Goal: Book appointment/travel/reservation

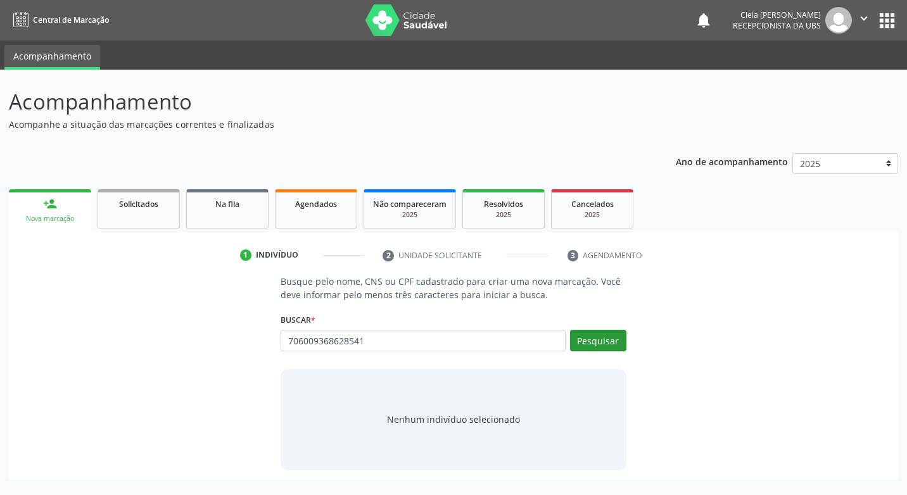
type input "706009368628541"
click at [614, 339] on button "Pesquisar" at bounding box center [598, 341] width 56 height 22
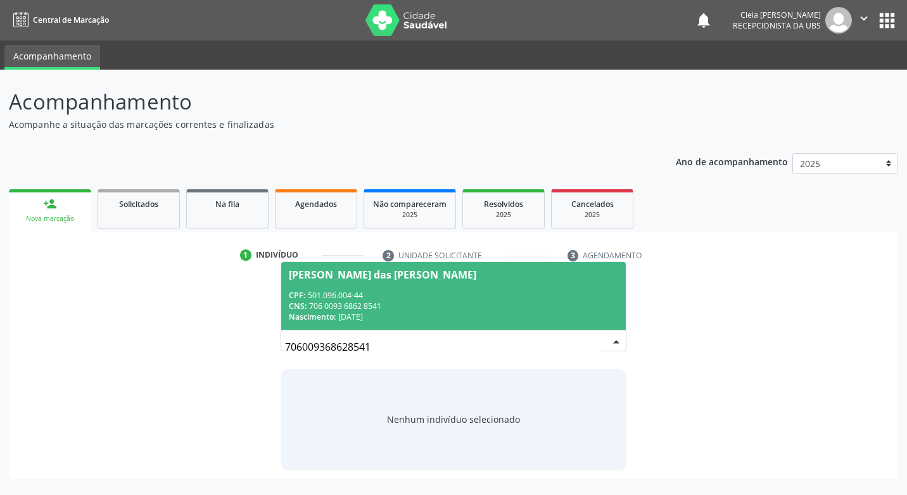
click at [482, 295] on div "CPF: 501.096.004-44" at bounding box center [453, 295] width 329 height 11
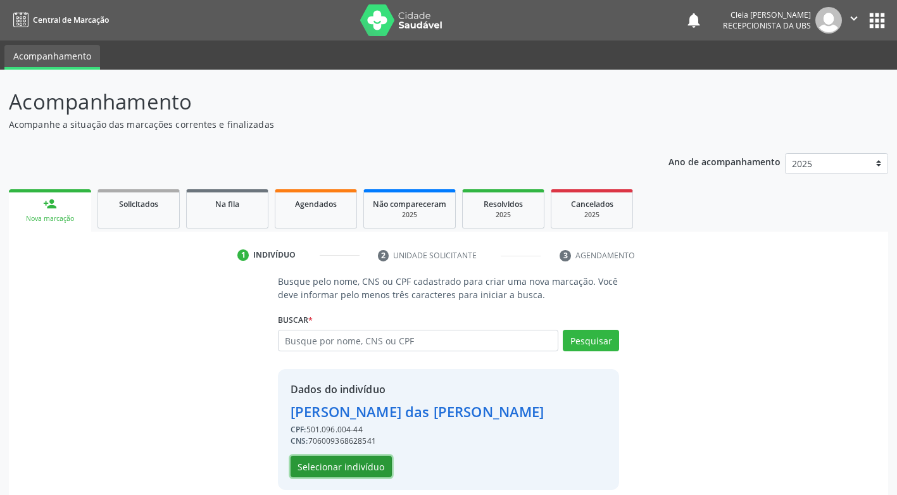
click at [358, 460] on button "Selecionar indivíduo" at bounding box center [341, 467] width 101 height 22
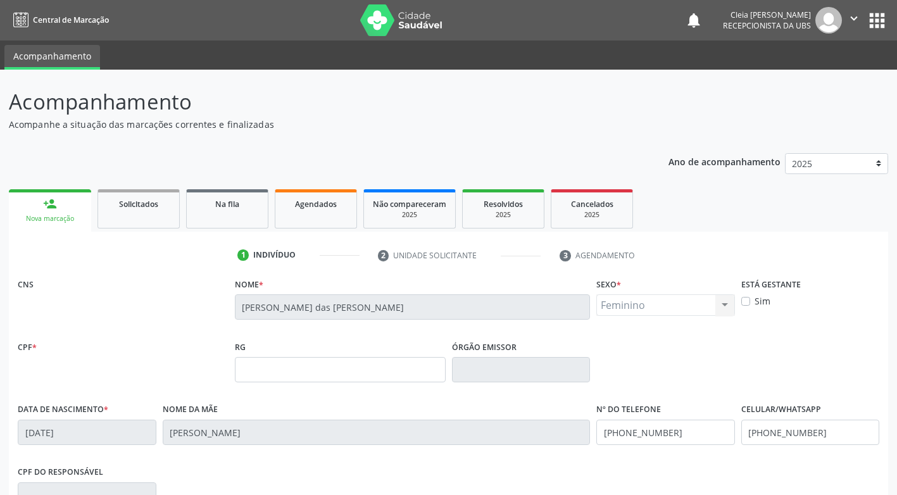
click at [358, 460] on div "Nome da mãe [PERSON_NAME]" at bounding box center [377, 431] width 434 height 63
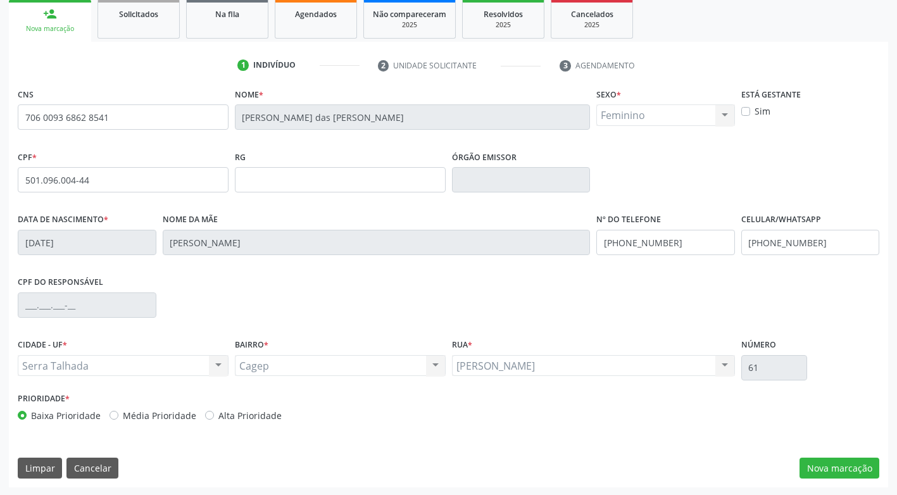
scroll to position [191, 0]
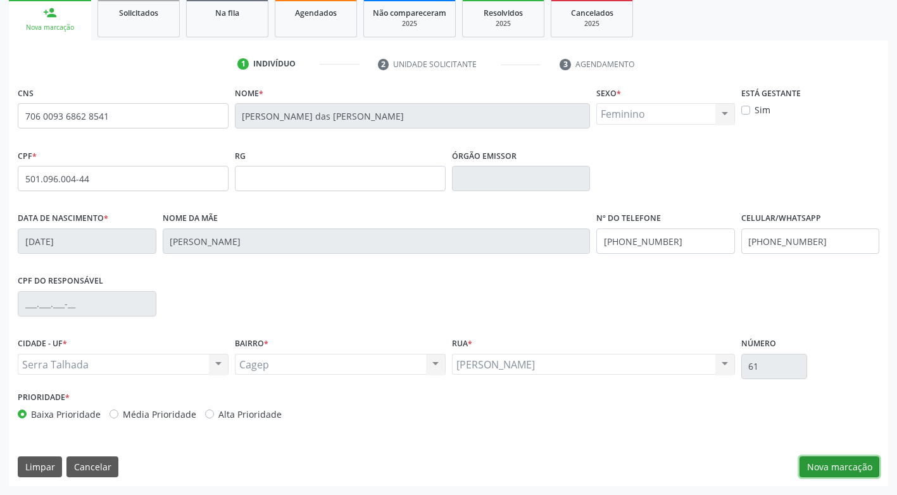
click at [819, 471] on button "Nova marcação" at bounding box center [840, 468] width 80 height 22
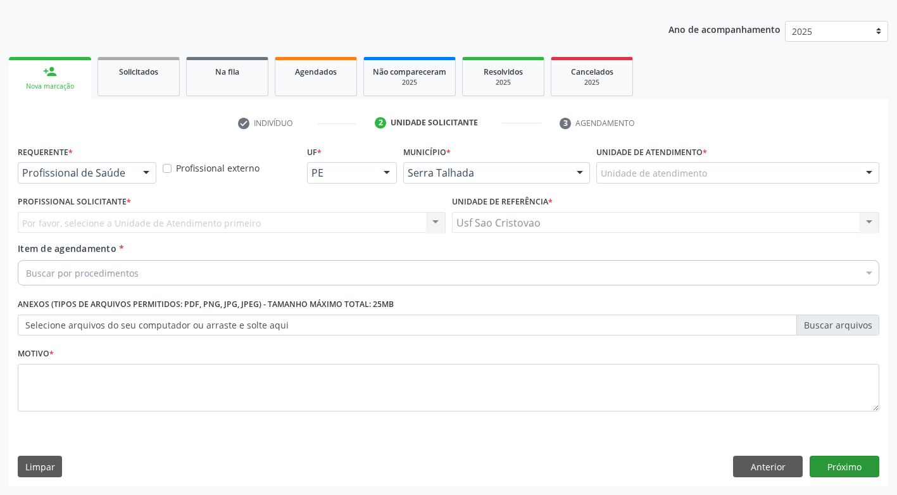
scroll to position [132, 0]
click at [201, 277] on div "Buscar por procedimentos" at bounding box center [449, 272] width 862 height 25
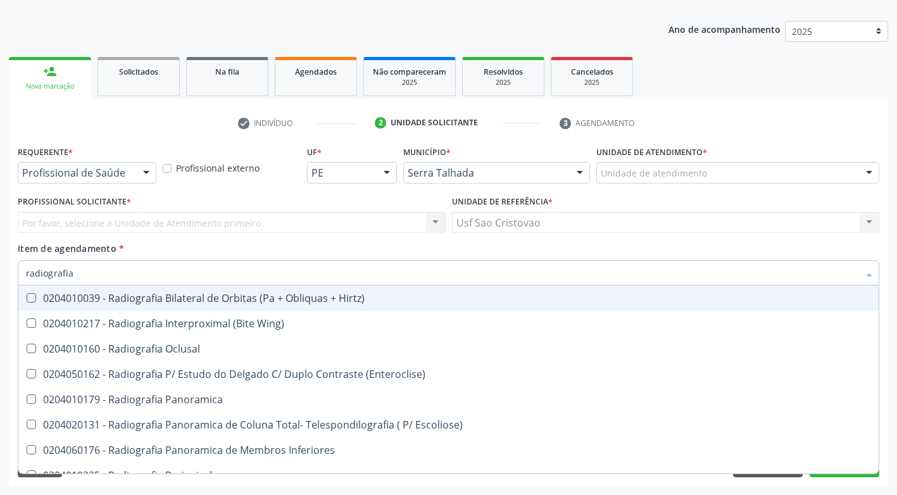
type input "radiografia"
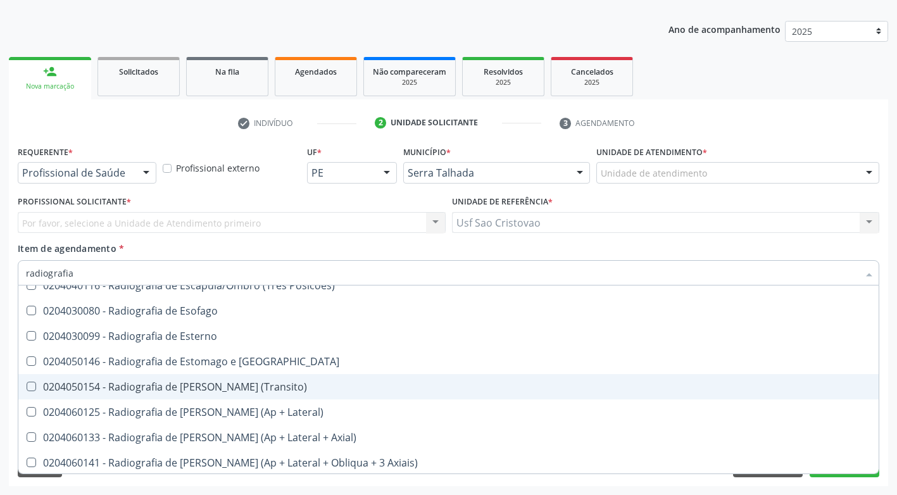
scroll to position [1140, 0]
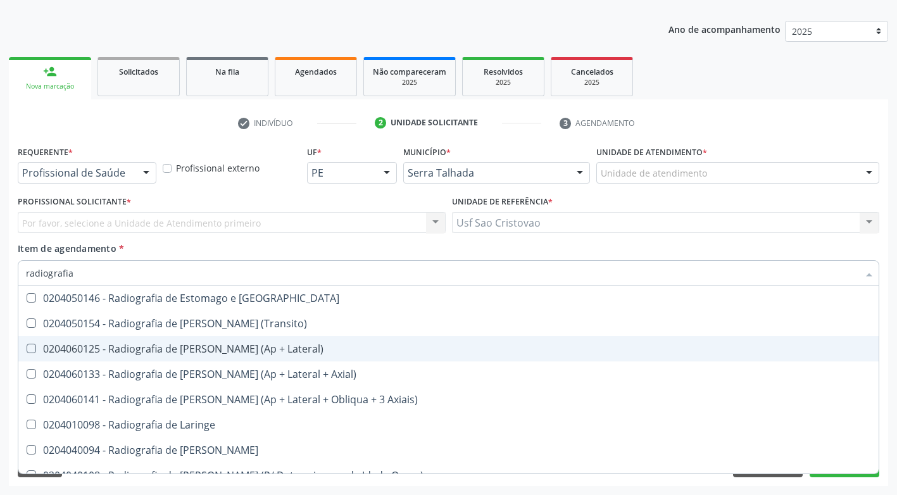
click at [31, 347] on Lateral\) at bounding box center [31, 348] width 9 height 9
click at [27, 347] on Lateral\) "checkbox" at bounding box center [22, 349] width 8 height 8
checkbox Lateral\) "true"
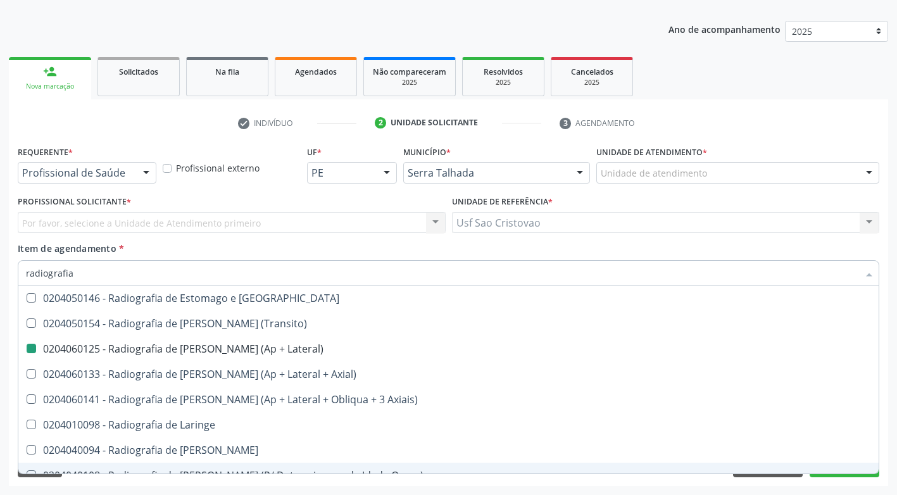
click at [551, 484] on div "Requerente * Profissional de Saúde Profissional de Saúde Paciente Nenhum result…" at bounding box center [449, 314] width 880 height 344
checkbox Wing\) "true"
checkbox Lateral\) "false"
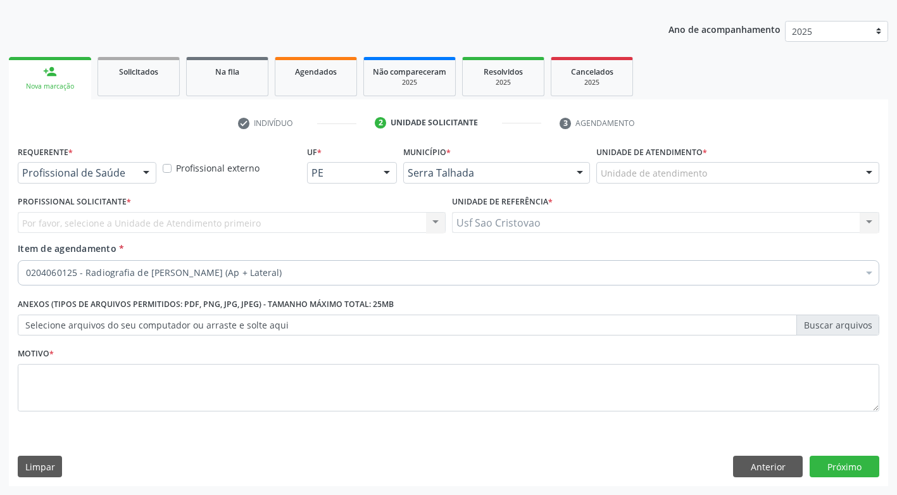
scroll to position [0, 0]
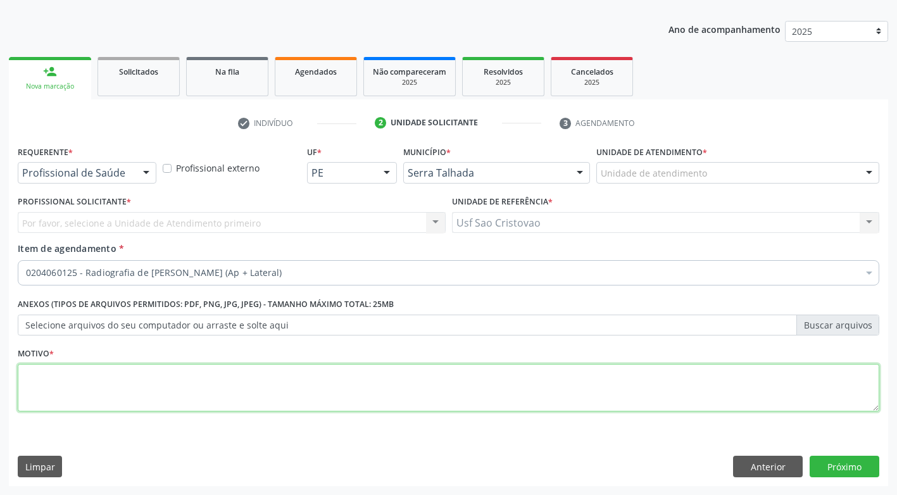
click at [454, 392] on textarea at bounding box center [449, 388] width 862 height 48
type textarea "."
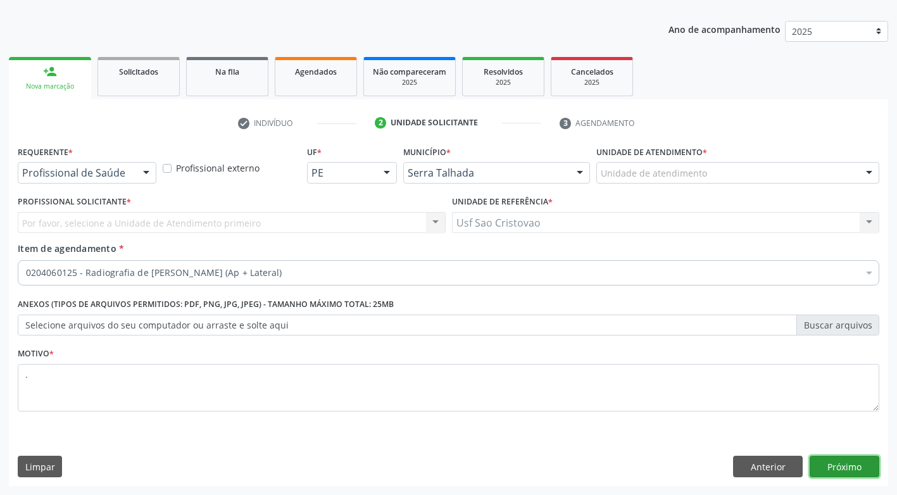
click at [872, 467] on button "Próximo" at bounding box center [845, 467] width 70 height 22
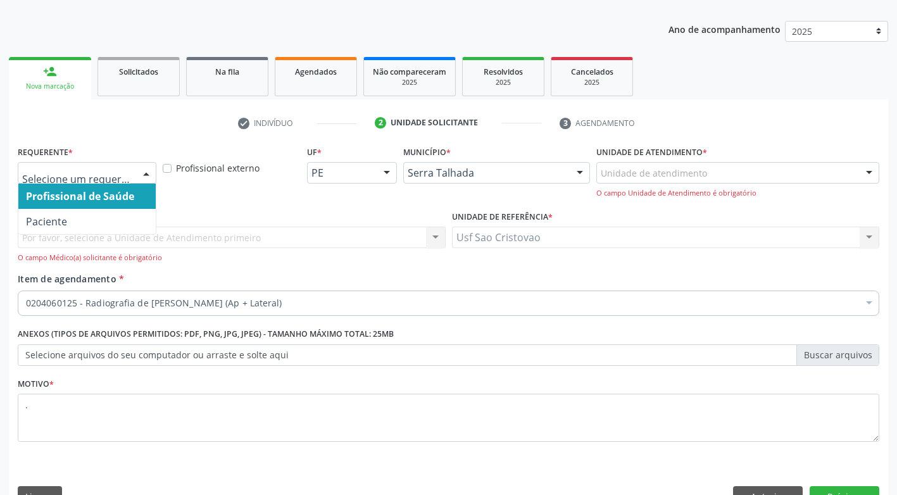
click at [146, 175] on div at bounding box center [146, 174] width 19 height 22
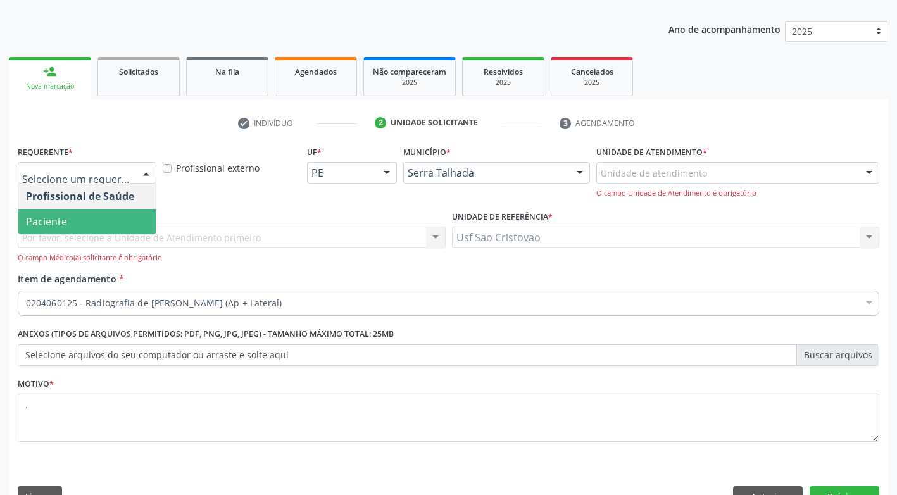
click at [145, 218] on span "Paciente" at bounding box center [86, 221] width 137 height 25
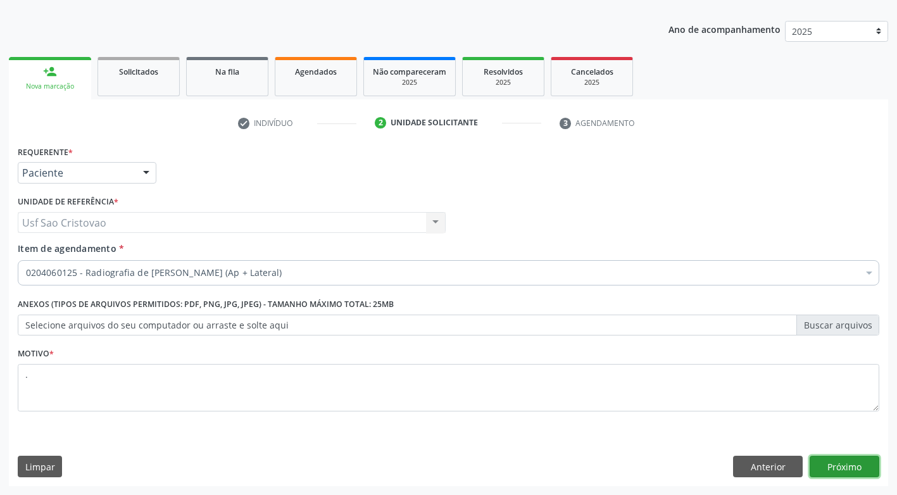
click at [850, 465] on button "Próximo" at bounding box center [845, 467] width 70 height 22
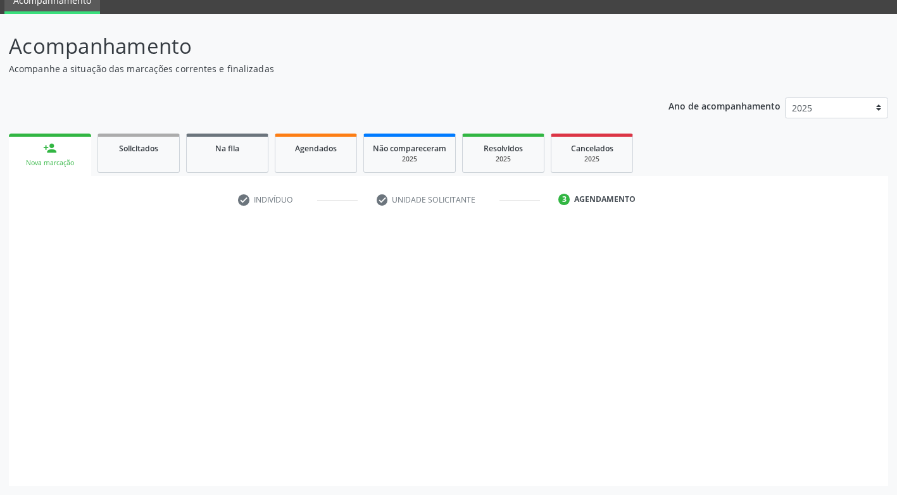
scroll to position [56, 0]
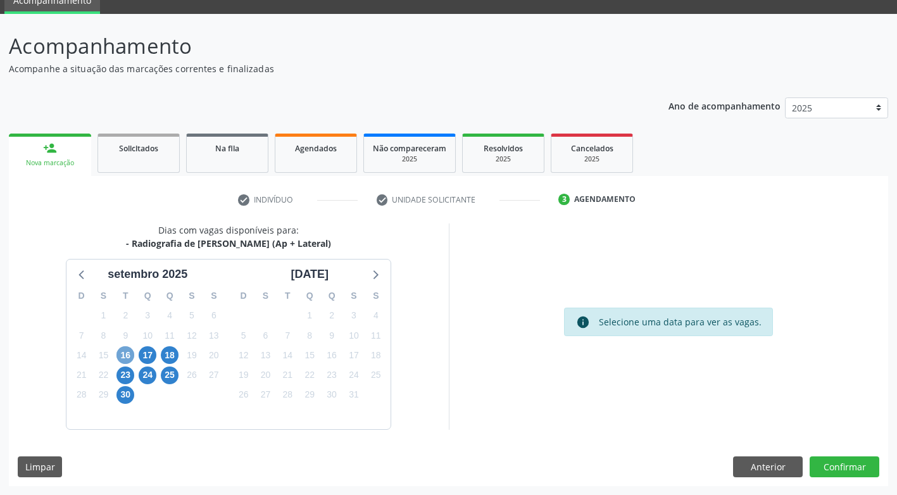
click at [125, 353] on span "16" at bounding box center [126, 355] width 18 height 18
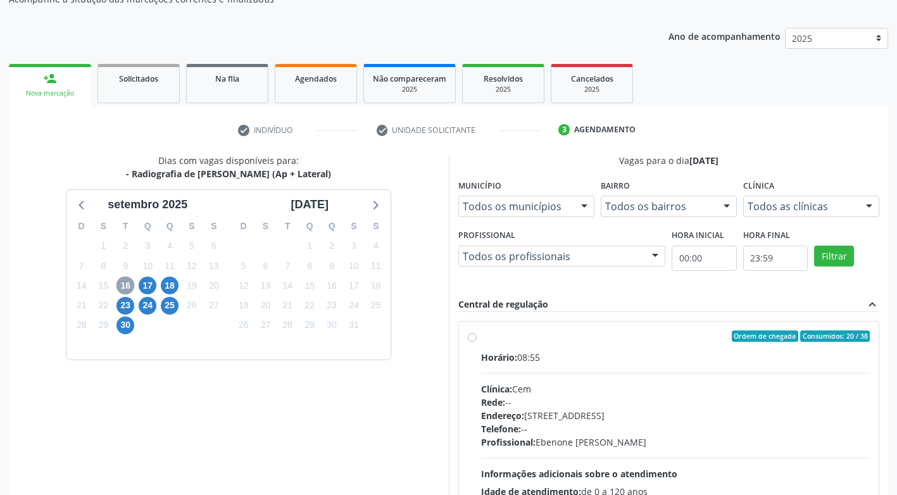
scroll to position [239, 0]
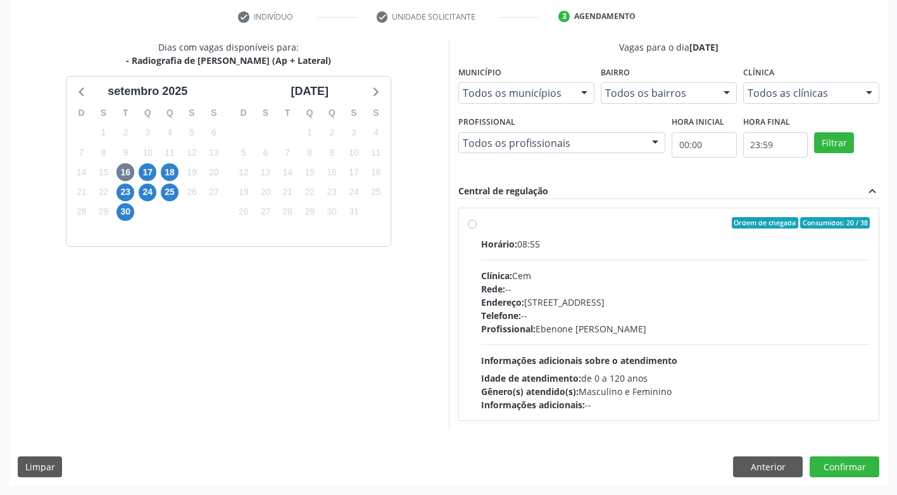
click at [481, 227] on label "Ordem de chegada Consumidos: 20 / 38 Horário: 08:55 Clínica: Cem Rede: -- Ender…" at bounding box center [675, 314] width 389 height 194
click at [472, 227] on input "Ordem de chegada Consumidos: 20 / 38 Horário: 08:55 Clínica: Cem Rede: -- Ender…" at bounding box center [472, 222] width 9 height 11
radio input "true"
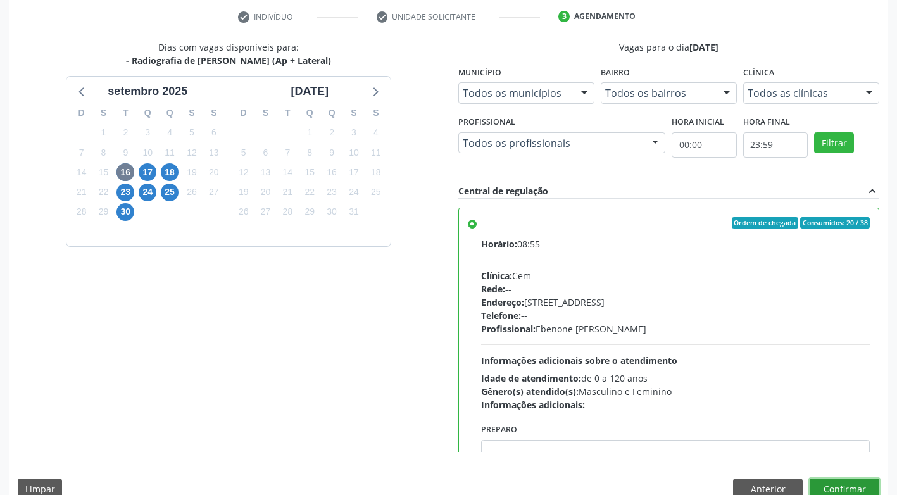
click at [867, 488] on button "Confirmar" at bounding box center [845, 490] width 70 height 22
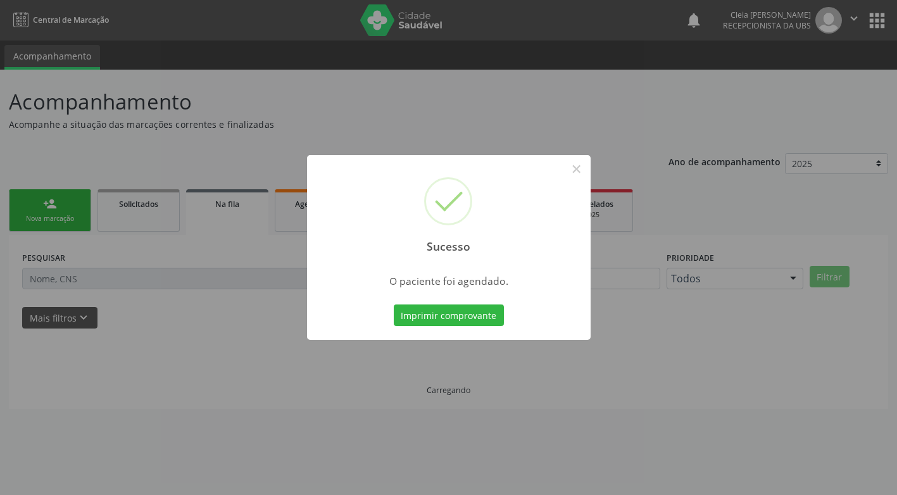
scroll to position [0, 0]
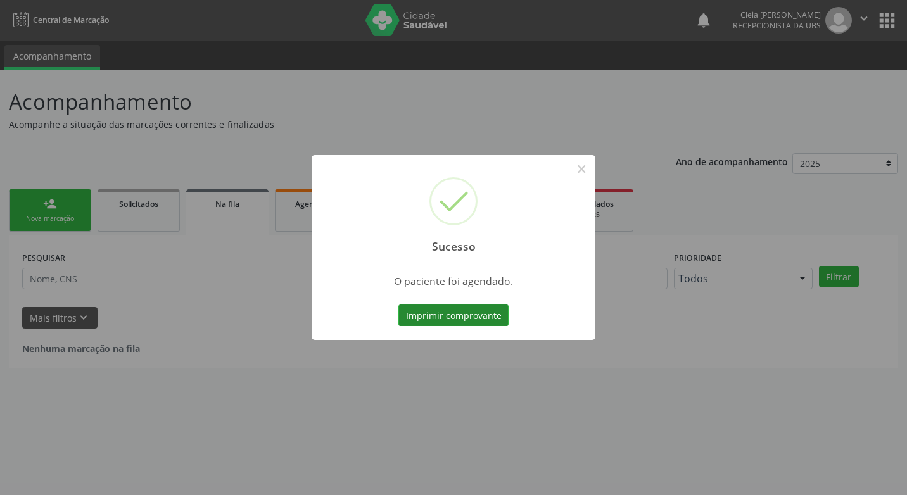
click at [460, 317] on button "Imprimir comprovante" at bounding box center [453, 316] width 110 height 22
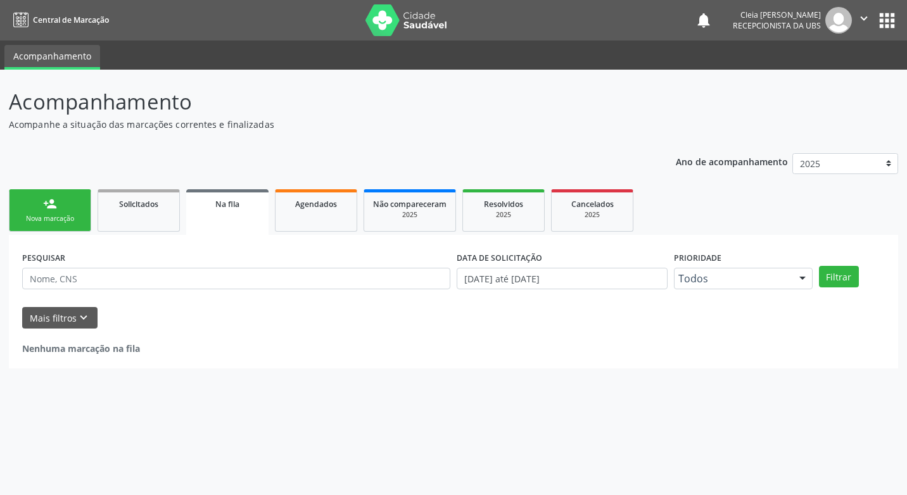
drag, startPoint x: 47, startPoint y: 220, endPoint x: 53, endPoint y: 213, distance: 9.0
click at [47, 220] on div "Nova marcação" at bounding box center [49, 218] width 63 height 9
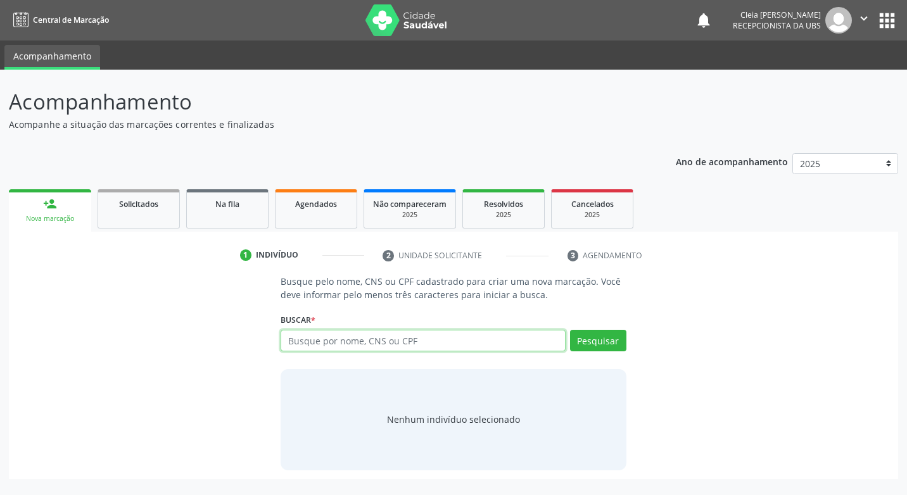
click at [472, 338] on input "text" at bounding box center [423, 341] width 284 height 22
type input "[PERSON_NAME]"
click at [616, 340] on button "Pesquisar" at bounding box center [598, 341] width 56 height 22
type input "[PERSON_NAME]"
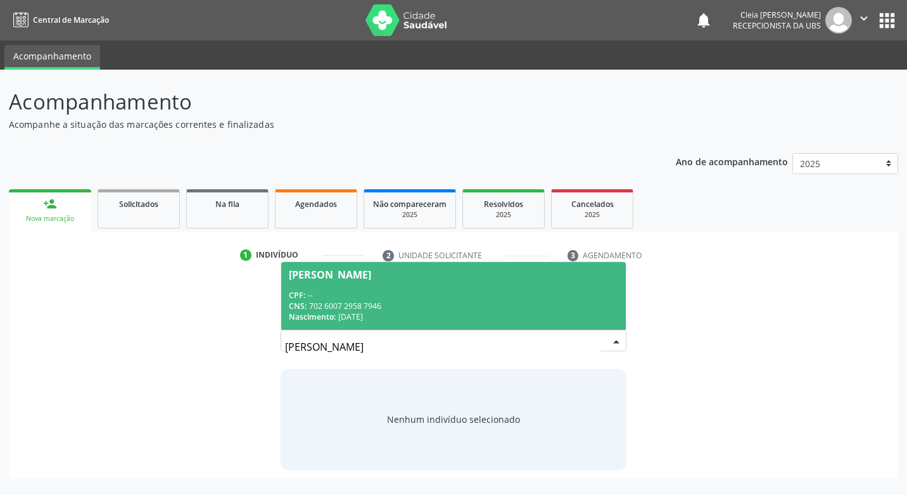
click at [558, 299] on div "CPF: --" at bounding box center [453, 295] width 329 height 11
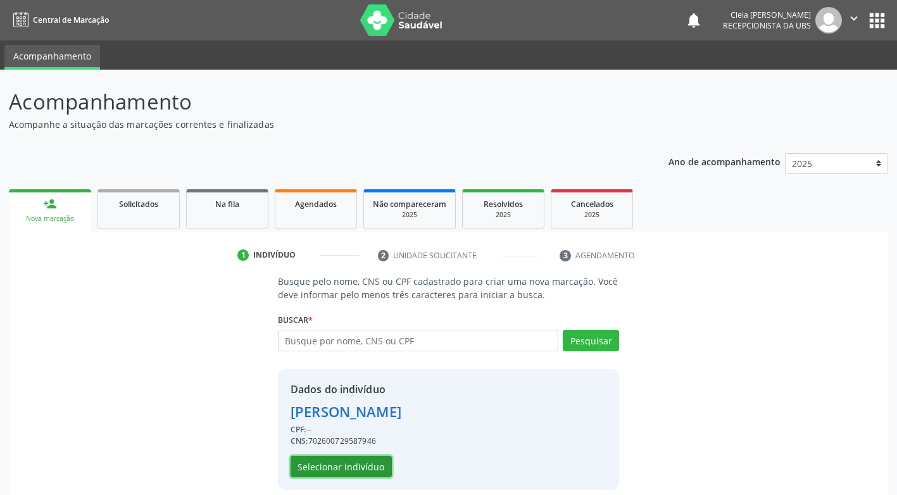
click at [380, 471] on button "Selecionar indivíduo" at bounding box center [341, 467] width 101 height 22
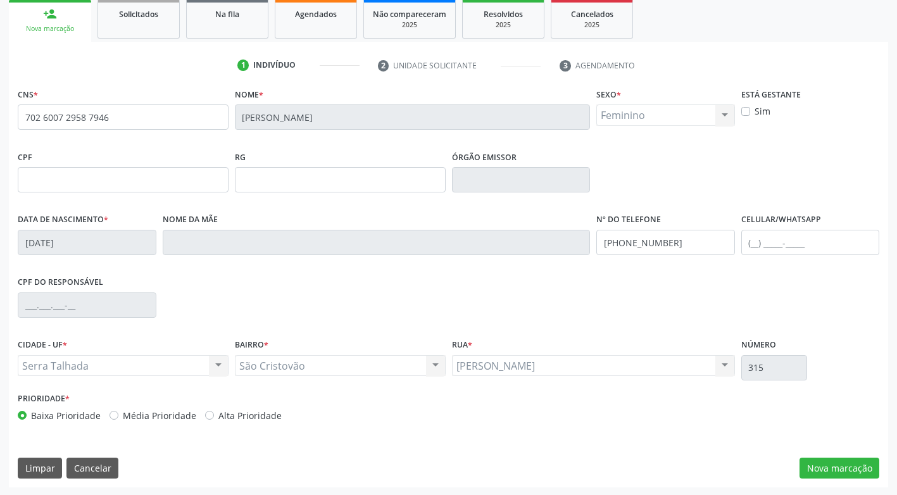
scroll to position [191, 0]
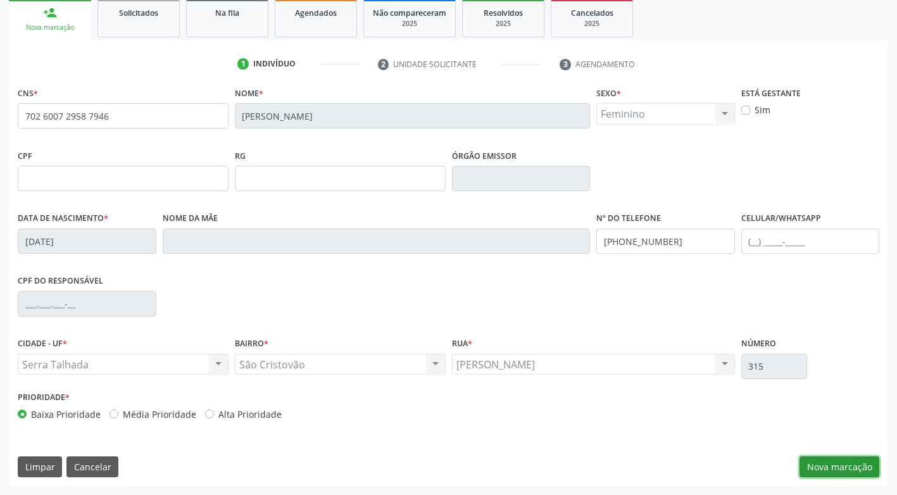
click at [863, 469] on button "Nova marcação" at bounding box center [840, 468] width 80 height 22
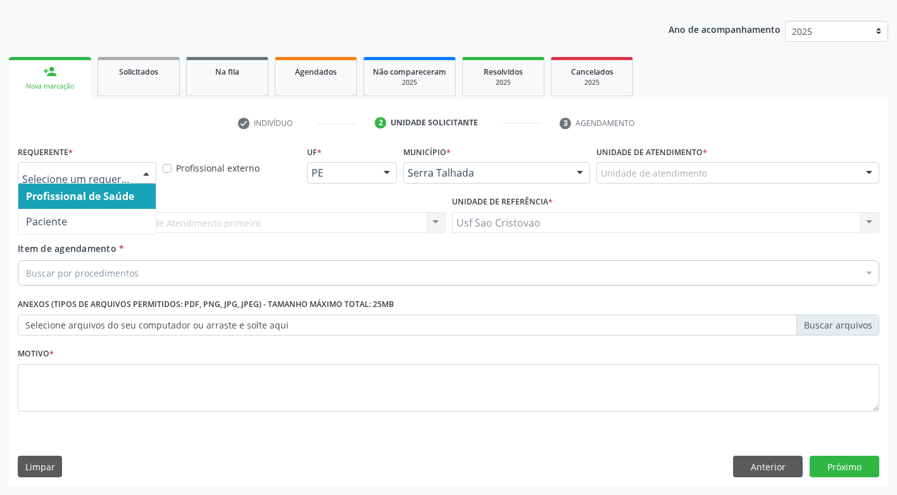
click at [150, 175] on div at bounding box center [146, 174] width 19 height 22
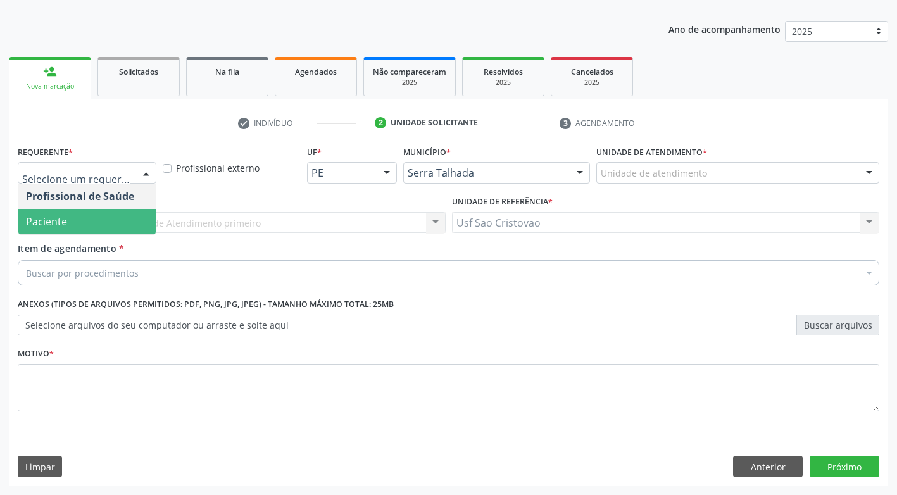
click at [130, 218] on span "Paciente" at bounding box center [86, 221] width 137 height 25
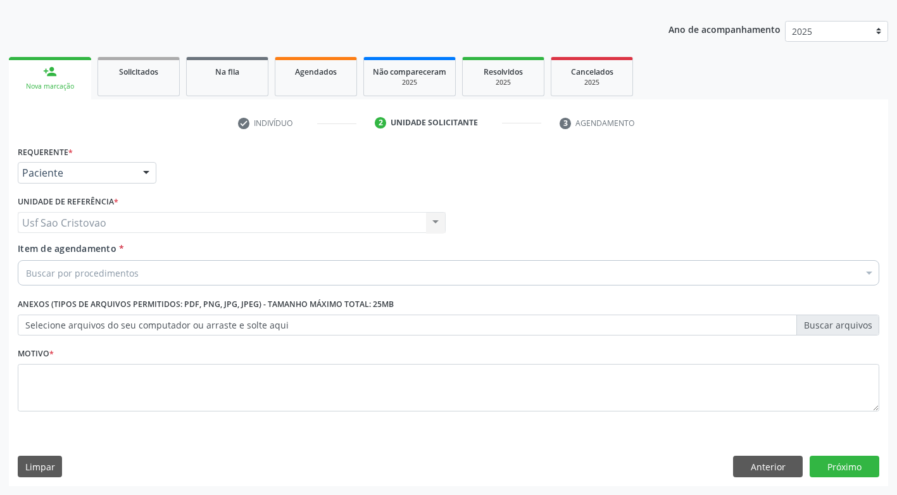
click at [153, 272] on div "Buscar por procedimentos" at bounding box center [449, 272] width 862 height 25
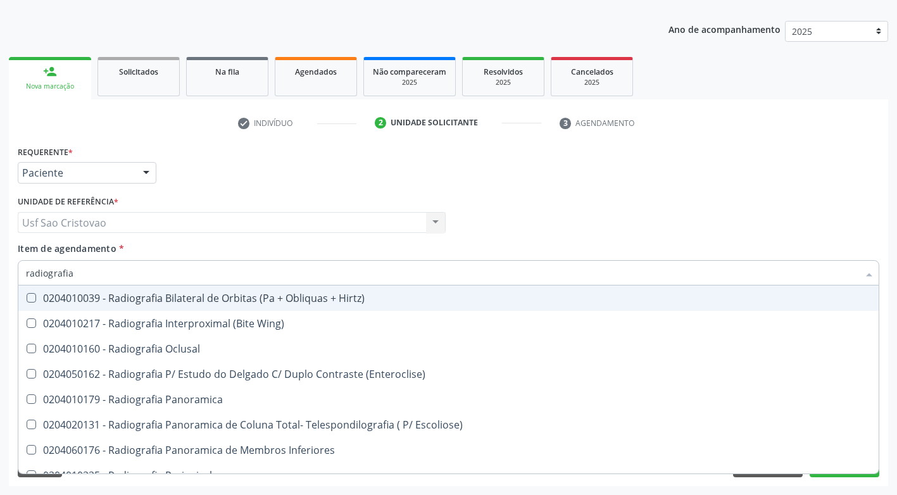
type input "radiografia"
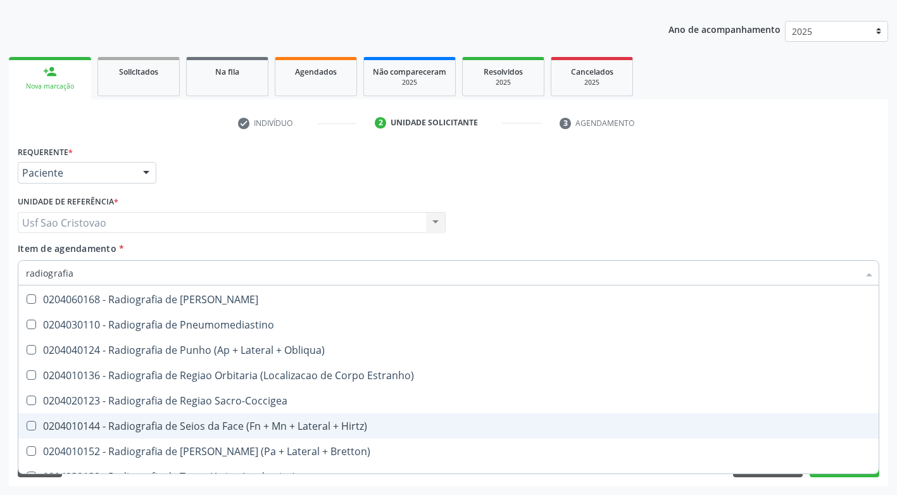
scroll to position [1446, 0]
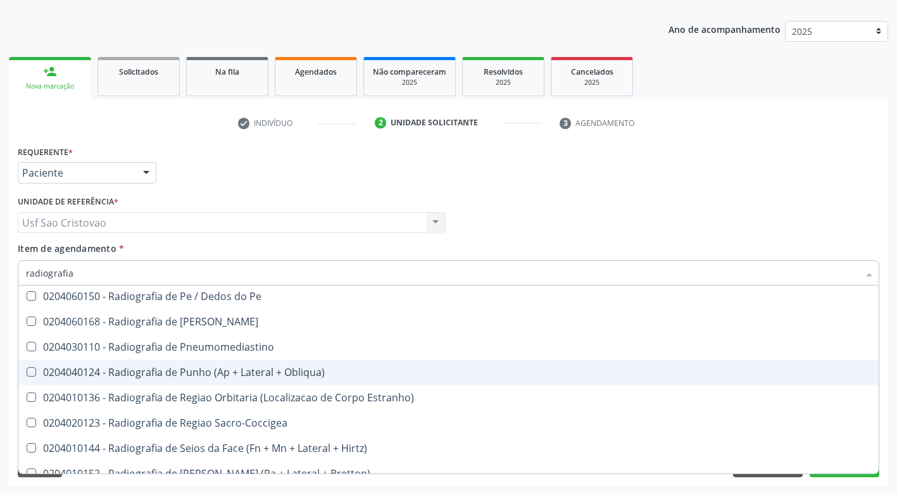
click at [28, 372] on Obliqua\) at bounding box center [31, 371] width 9 height 9
click at [27, 372] on Obliqua\) "checkbox" at bounding box center [22, 372] width 8 height 8
checkbox Obliqua\) "true"
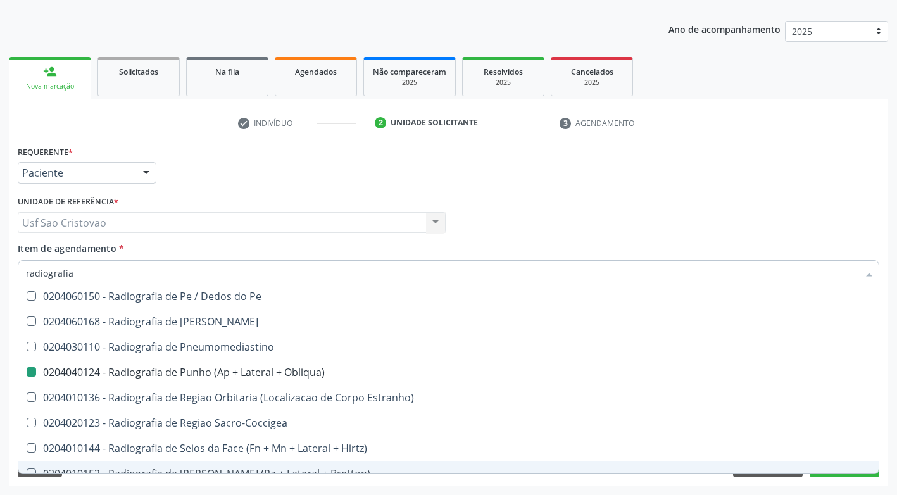
click at [540, 484] on div "Requerente * Paciente Profissional de Saúde Paciente Nenhum resultado encontrad…" at bounding box center [449, 314] width 880 height 344
checkbox Wing\) "true"
checkbox Obliqua\) "false"
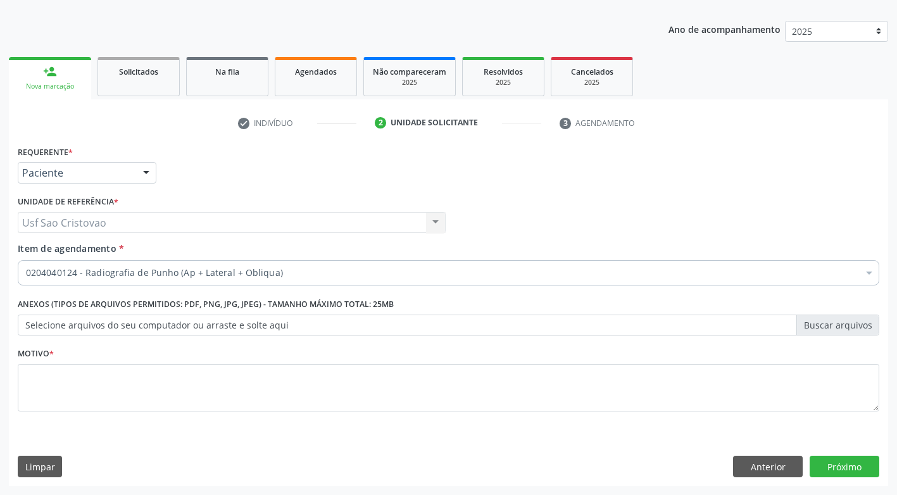
scroll to position [0, 0]
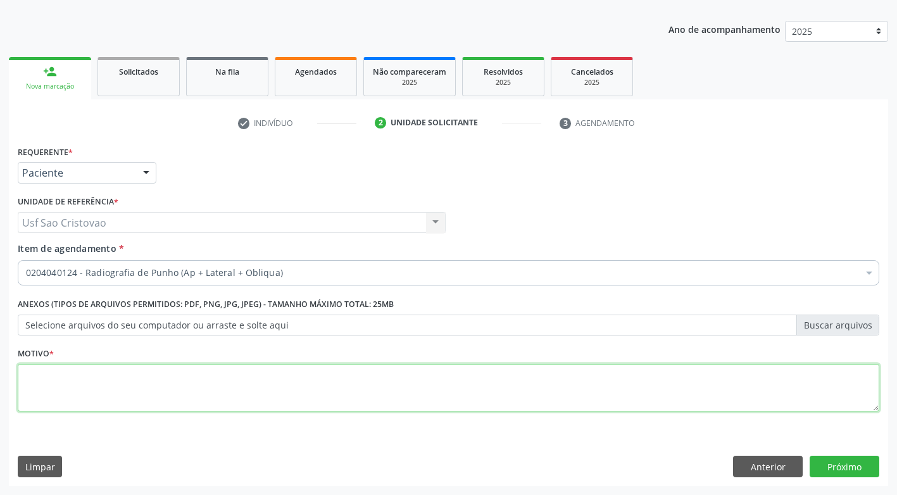
click at [449, 402] on textarea at bounding box center [449, 388] width 862 height 48
type textarea "."
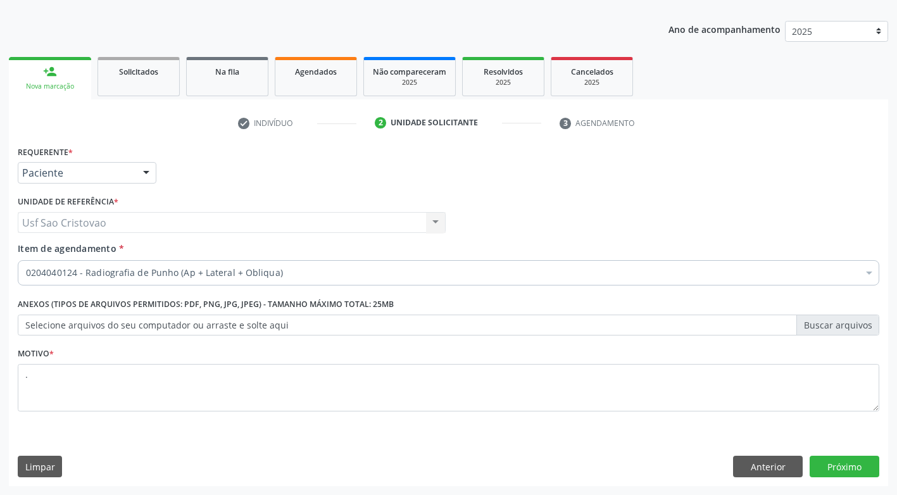
drag, startPoint x: 510, startPoint y: 464, endPoint x: 682, endPoint y: 434, distance: 174.2
click at [515, 464] on div "Limpar Anterior Próximo" at bounding box center [449, 467] width 862 height 22
click at [829, 469] on button "Próximo" at bounding box center [845, 467] width 70 height 22
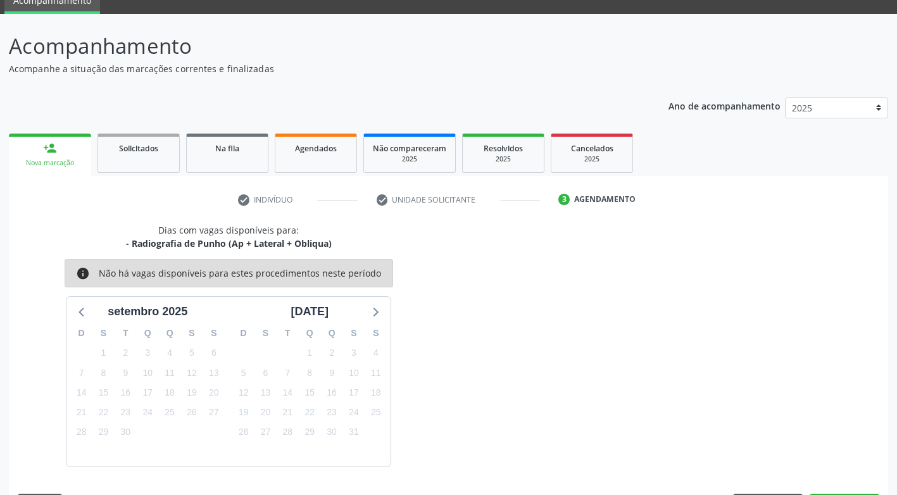
scroll to position [93, 0]
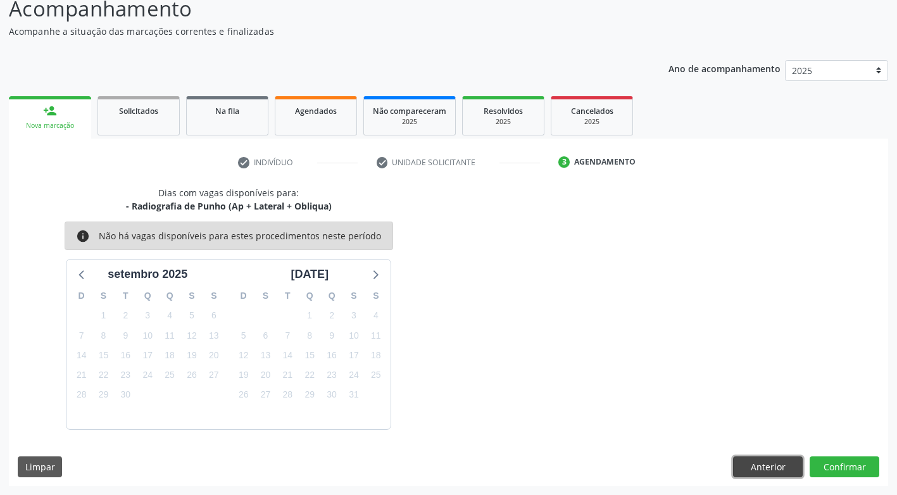
click at [776, 471] on button "Anterior" at bounding box center [768, 468] width 70 height 22
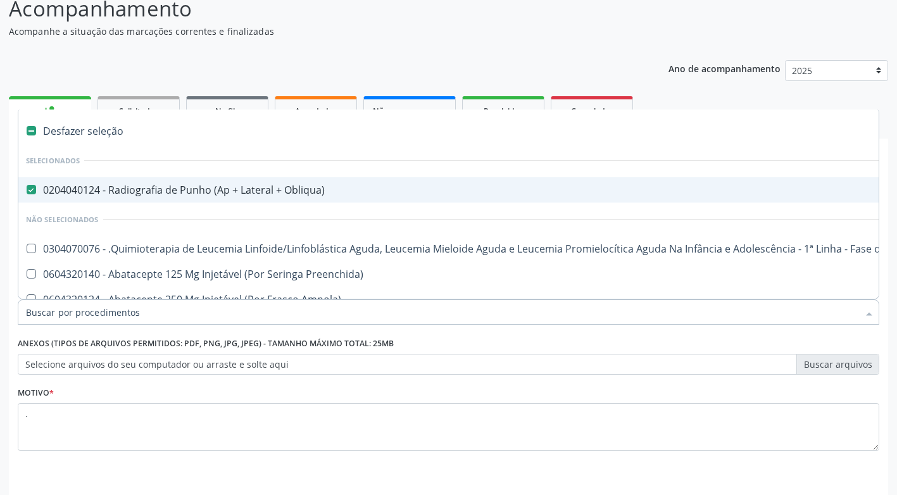
click at [27, 190] on Obliqua\) at bounding box center [31, 189] width 9 height 9
click at [27, 190] on Obliqua\) "checkbox" at bounding box center [22, 190] width 8 height 8
checkbox Obliqua\) "false"
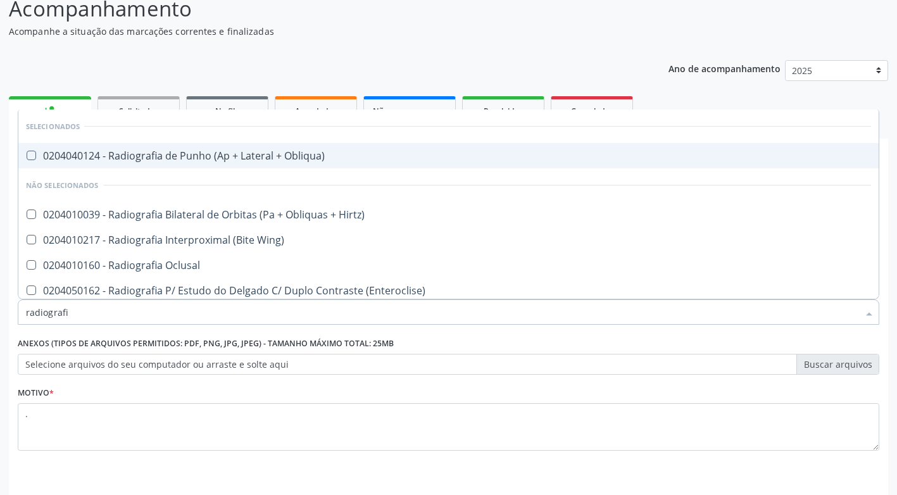
type input "radiografia"
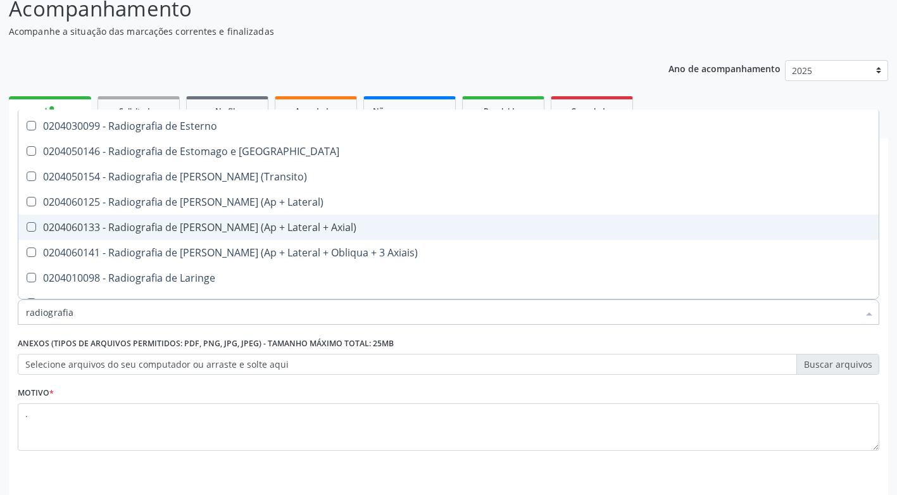
scroll to position [1267, 0]
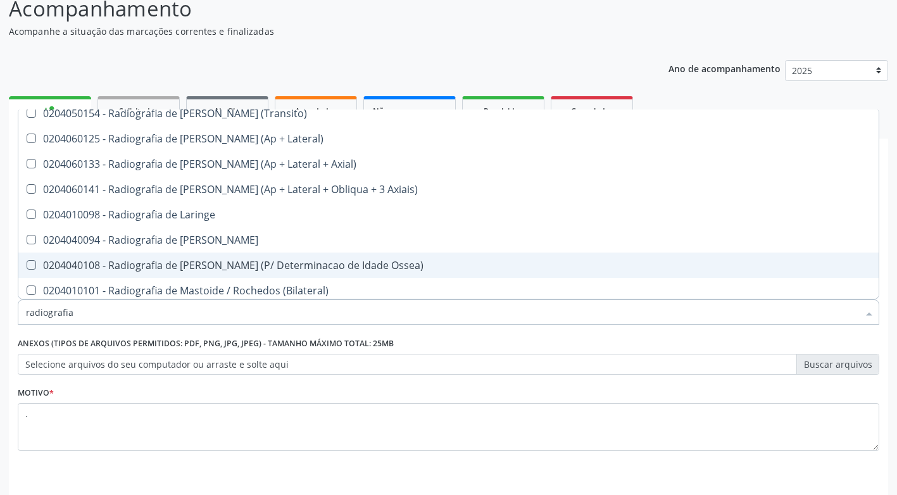
click at [34, 264] on Ossea\) at bounding box center [31, 264] width 9 height 9
click at [27, 264] on Ossea\) "checkbox" at bounding box center [22, 265] width 8 height 8
checkbox Ossea\) "true"
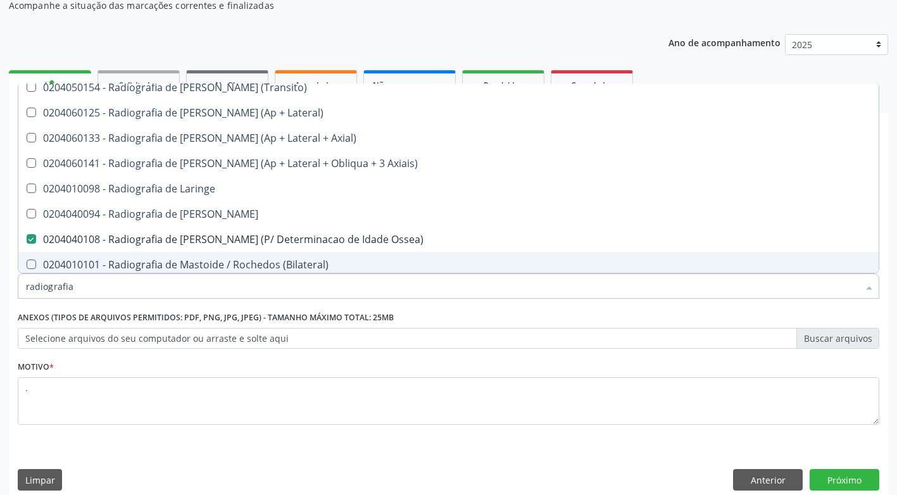
scroll to position [132, 0]
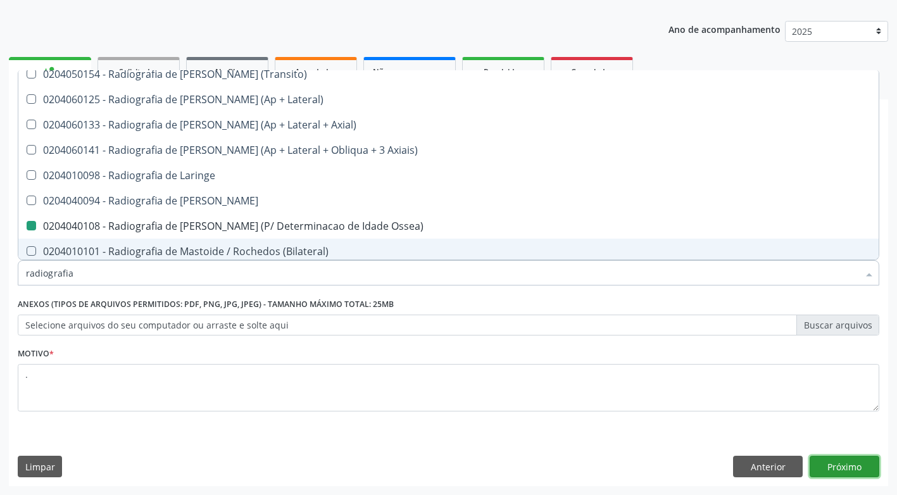
click at [856, 469] on button "Próximo" at bounding box center [845, 467] width 70 height 22
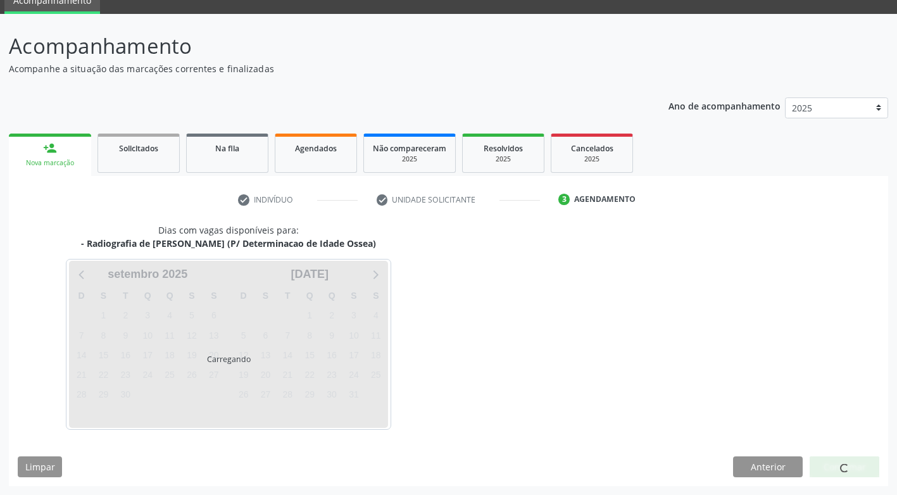
scroll to position [0, 0]
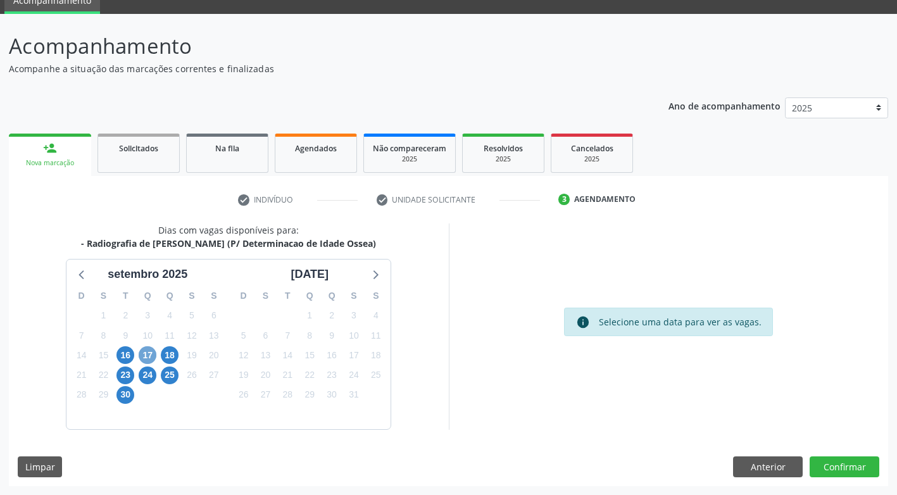
click at [147, 354] on span "17" at bounding box center [148, 355] width 18 height 18
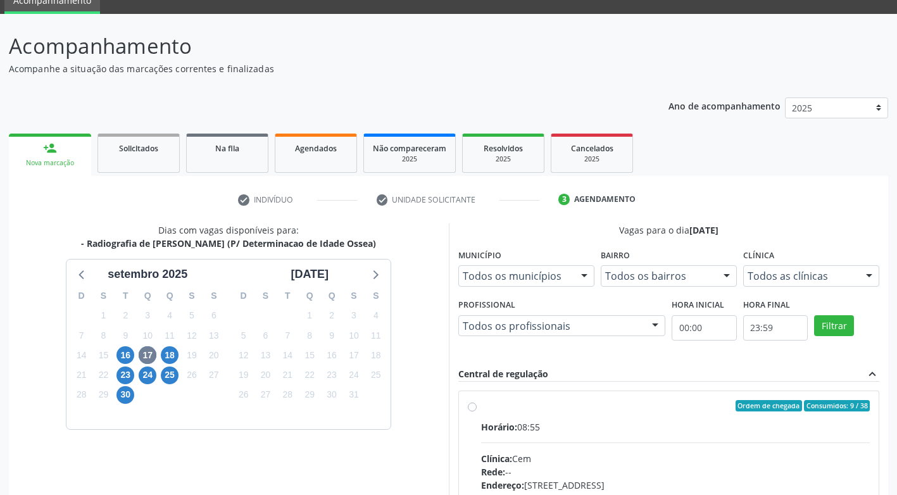
click at [475, 402] on div "Ordem de chegada Consumidos: 9 / 38 Horário: 08:55 Clínica: Cem Rede: -- Endere…" at bounding box center [669, 497] width 403 height 194
radio input "true"
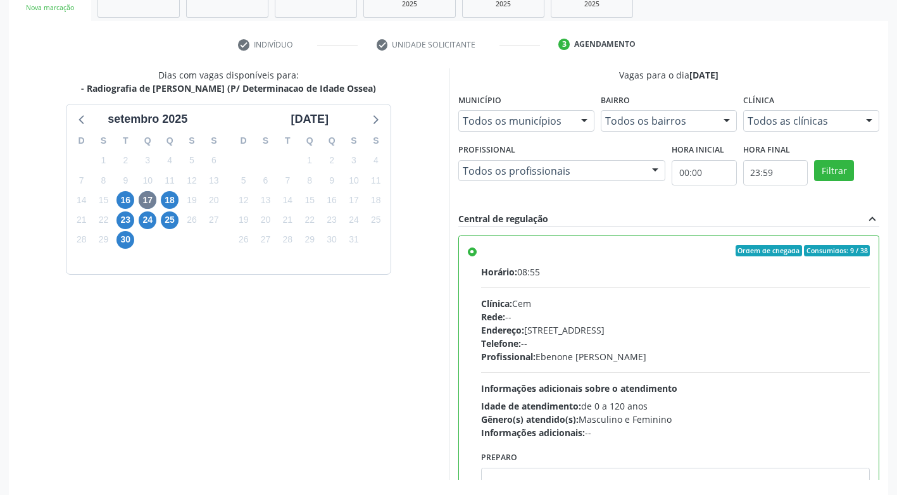
scroll to position [262, 0]
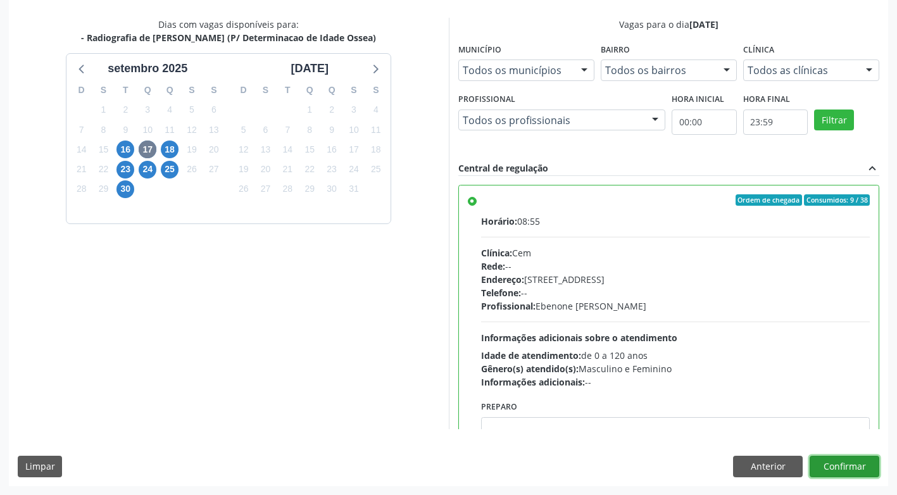
click at [835, 470] on button "Confirmar" at bounding box center [845, 467] width 70 height 22
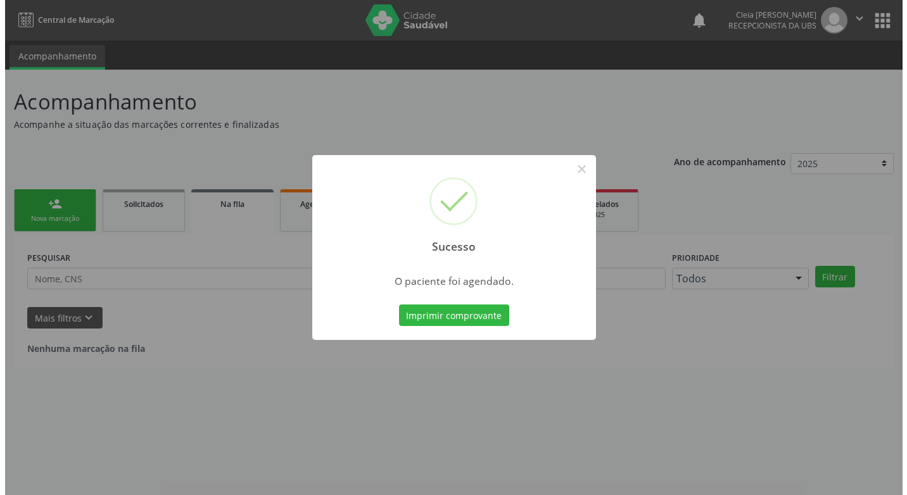
scroll to position [0, 0]
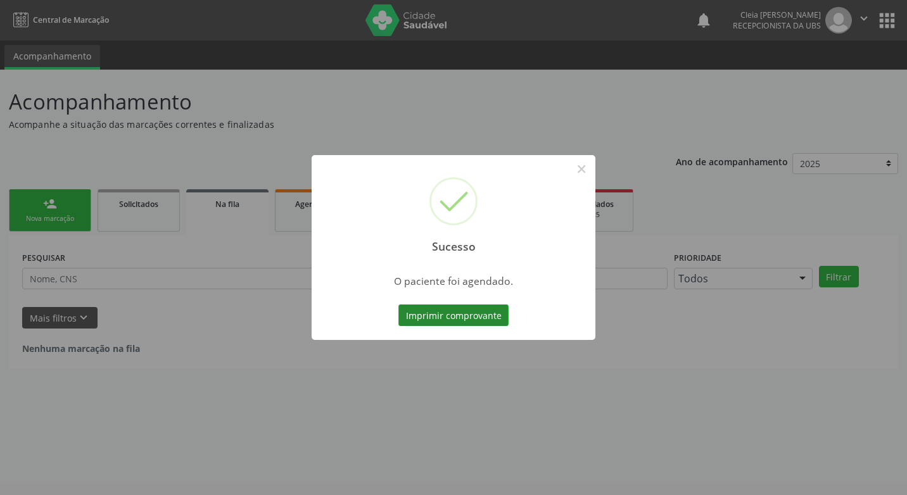
click at [458, 320] on button "Imprimir comprovante" at bounding box center [453, 316] width 110 height 22
